Goal: Task Accomplishment & Management: Manage account settings

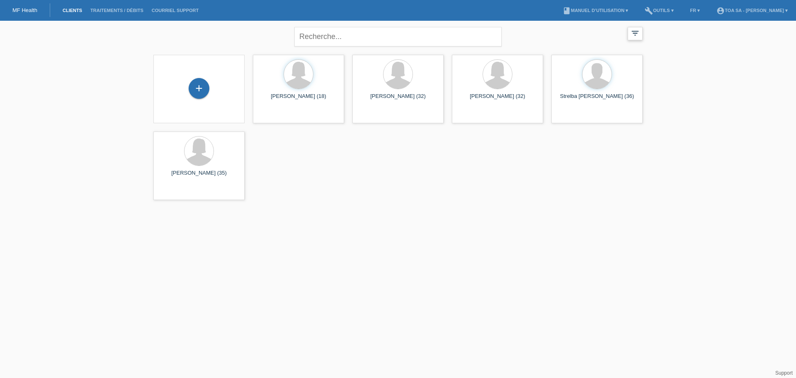
click at [635, 37] on icon "filter_list" at bounding box center [634, 33] width 9 height 9
click at [635, 38] on div "filter_list" at bounding box center [634, 33] width 15 height 13
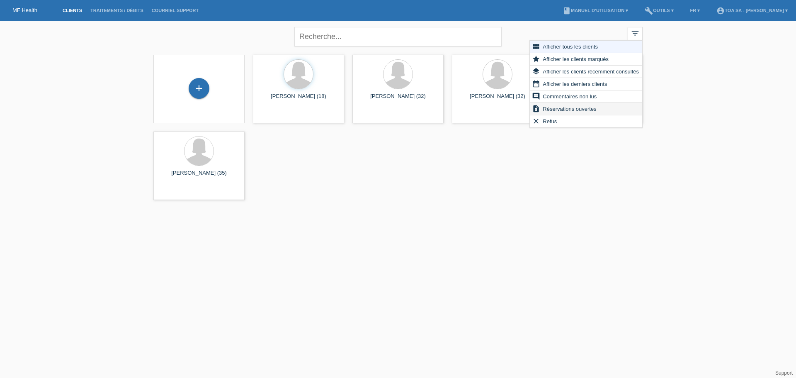
click at [598, 105] on div "request_quote Réservations ouvertes" at bounding box center [586, 109] width 112 height 12
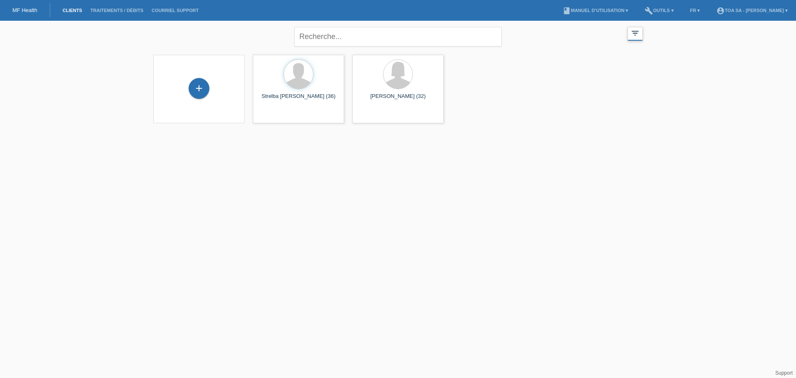
click at [636, 39] on div "filter_list" at bounding box center [634, 34] width 15 height 14
click at [605, 94] on div "comment Commentaires non lus" at bounding box center [586, 97] width 112 height 12
click at [633, 37] on icon "filter_list" at bounding box center [634, 33] width 9 height 9
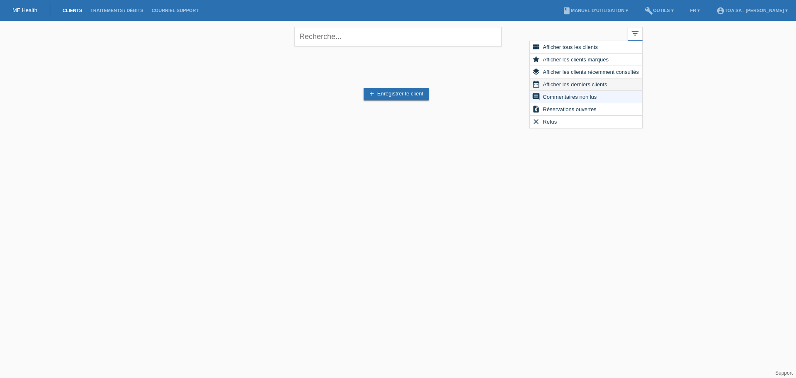
click at [607, 86] on span "Afficher les derniers clients" at bounding box center [574, 84] width 67 height 10
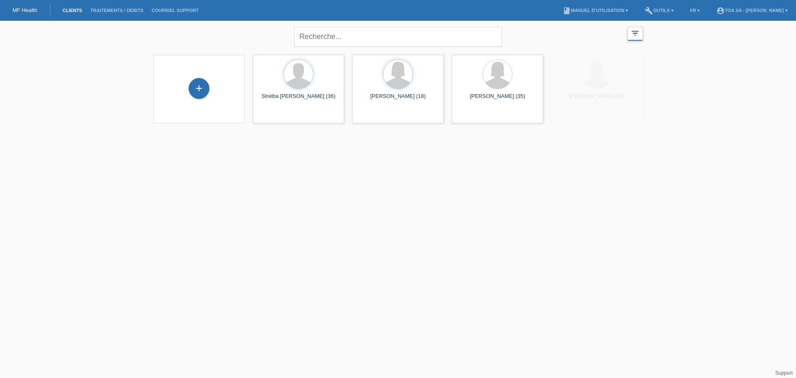
click at [640, 33] on div "filter_list" at bounding box center [634, 34] width 15 height 14
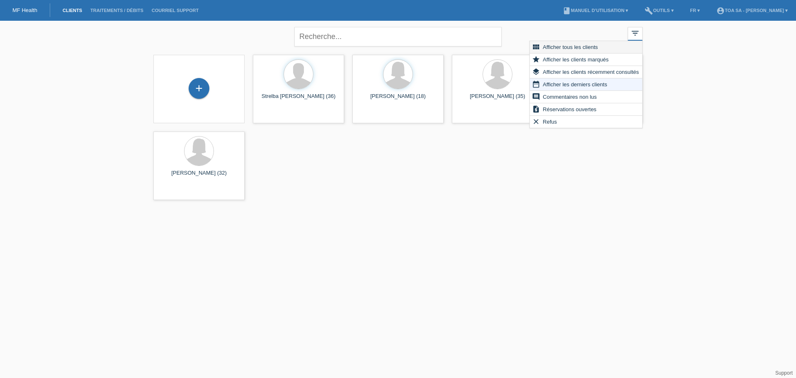
click at [620, 52] on div "view_module Afficher tous les clients" at bounding box center [586, 47] width 112 height 12
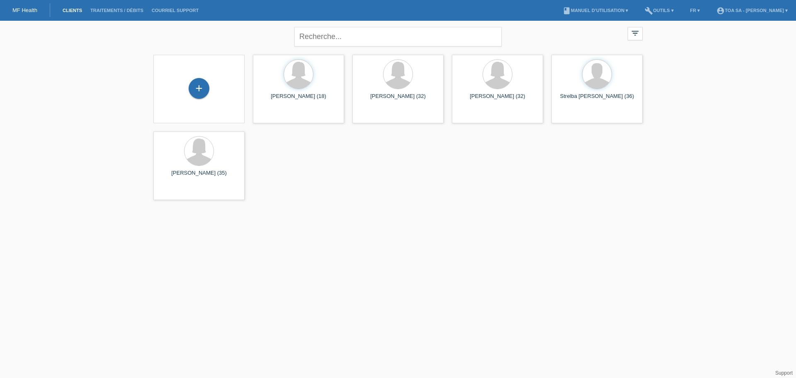
click at [130, 15] on li "Traitements / débits" at bounding box center [116, 10] width 61 height 21
click at [131, 12] on link "Traitements / débits" at bounding box center [116, 10] width 61 height 5
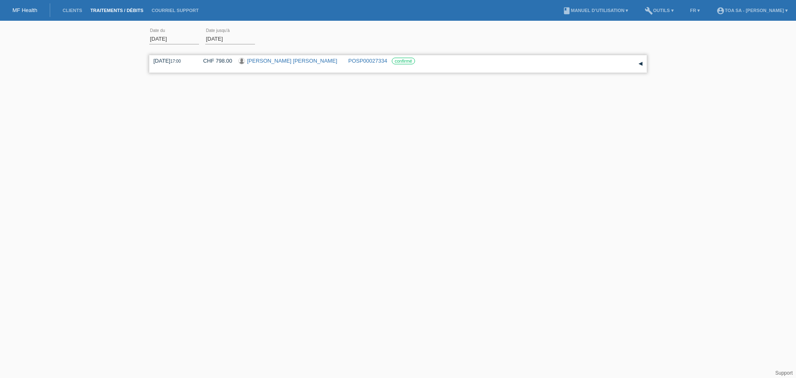
click at [330, 68] on div "10.09.2025 17:00 CHF 798.00 Annika Claire Horn POSP00027334 confirmé" at bounding box center [397, 64] width 489 height 12
click at [645, 66] on div "▾" at bounding box center [640, 64] width 12 height 12
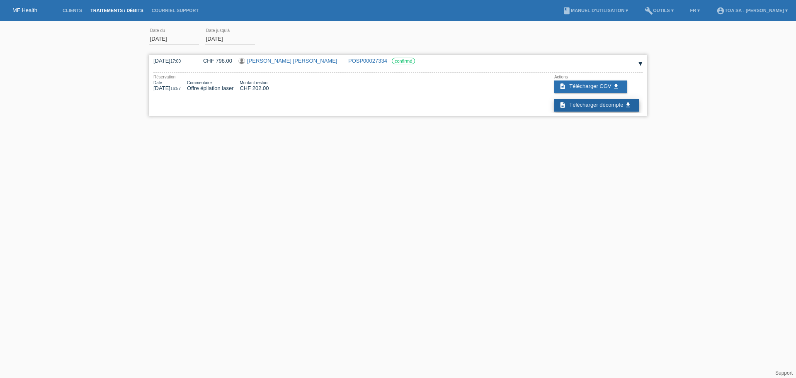
click at [595, 108] on link "description Télécharger décompte get_app" at bounding box center [596, 105] width 85 height 12
